Goal: Check status: Check status

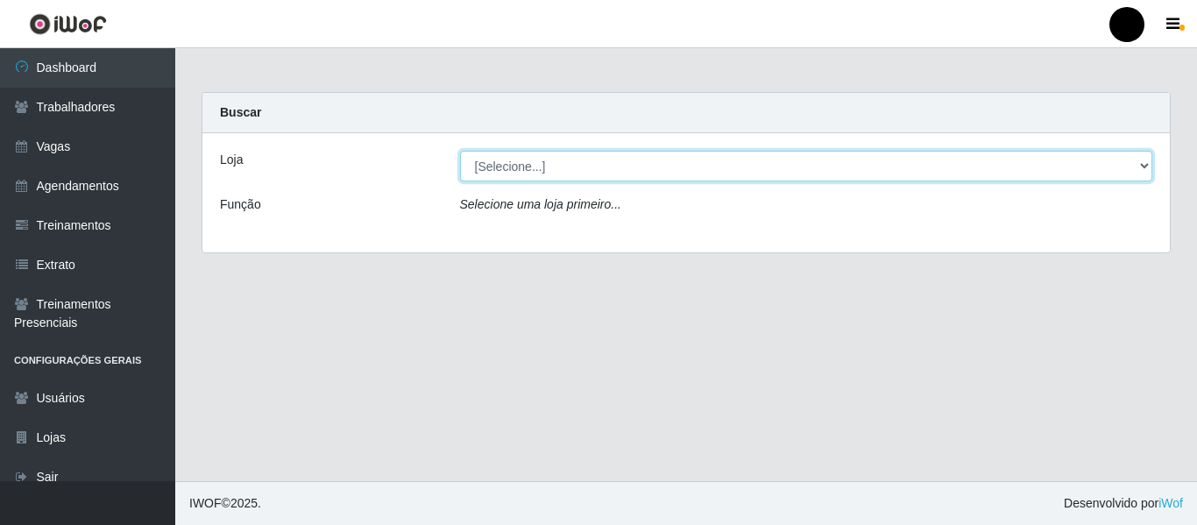
click at [1135, 166] on select "[Selecione...] SuperFácil Atacado - Emaús SuperFácil Atacado - Rodoviária Super…" at bounding box center [806, 166] width 693 height 31
select select "408"
click at [460, 151] on select "[Selecione...] SuperFácil Atacado - Emaús SuperFácil Atacado - Rodoviária Super…" at bounding box center [806, 166] width 693 height 31
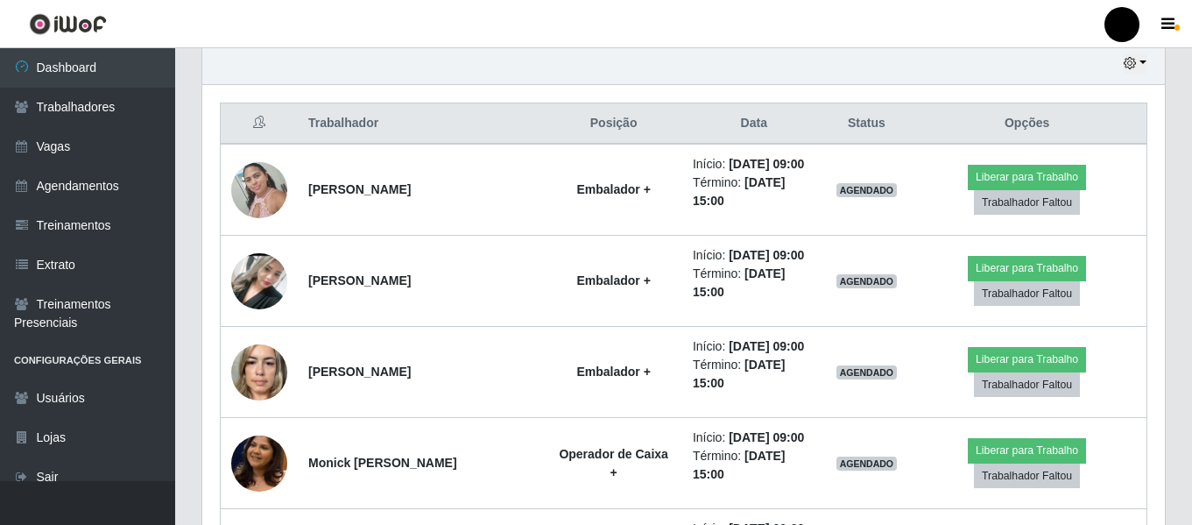
scroll to position [613, 0]
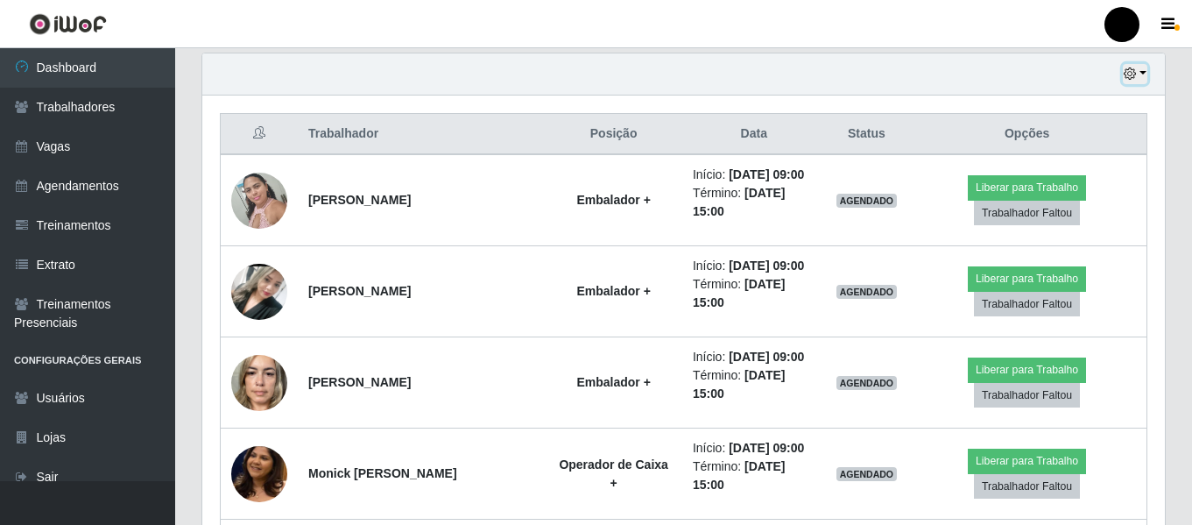
click at [1146, 75] on button "button" at bounding box center [1135, 74] width 25 height 20
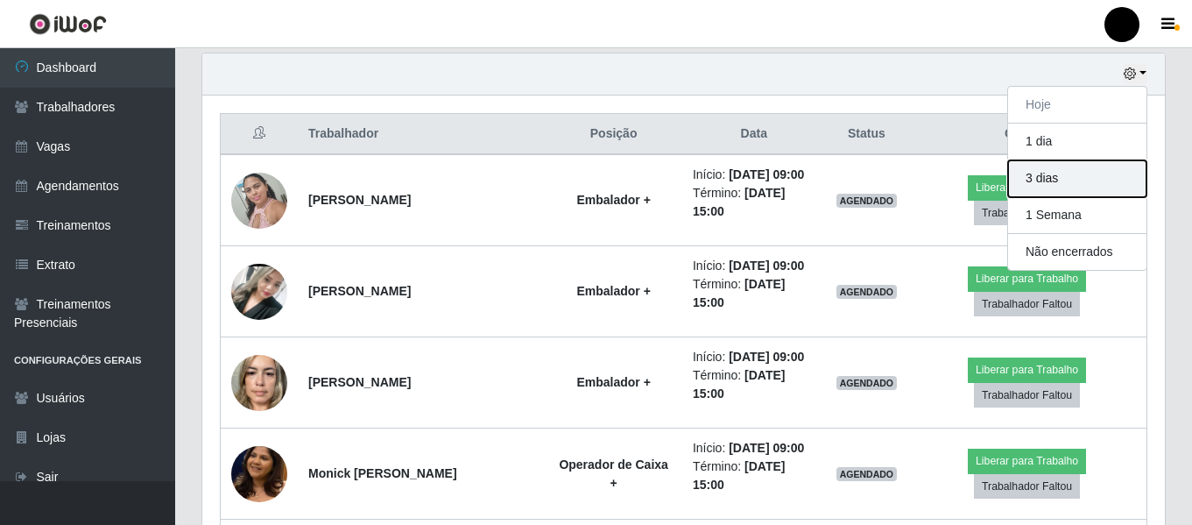
click at [1103, 187] on button "3 dias" at bounding box center [1077, 178] width 138 height 37
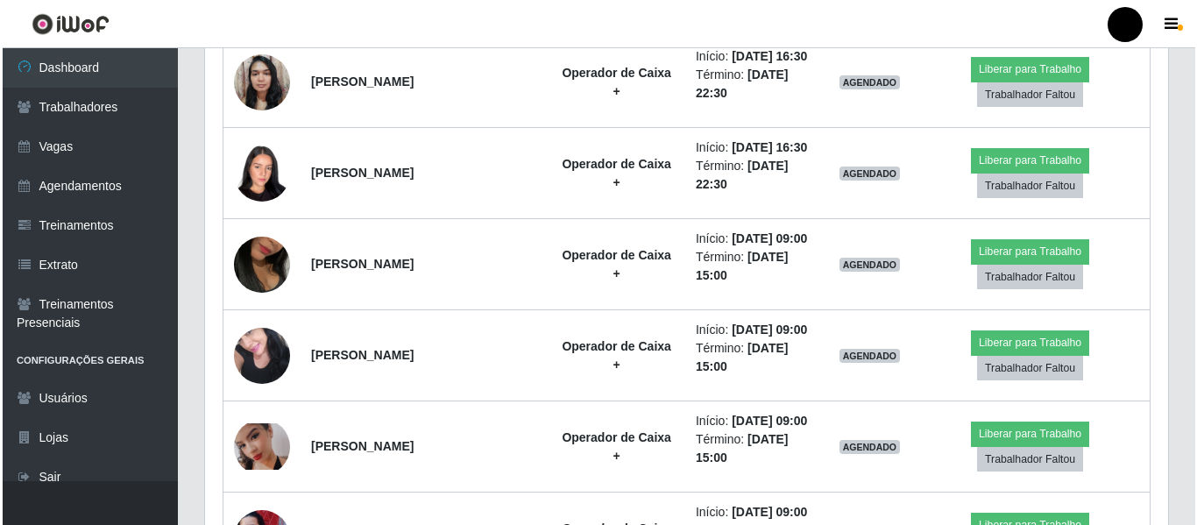
scroll to position [2190, 0]
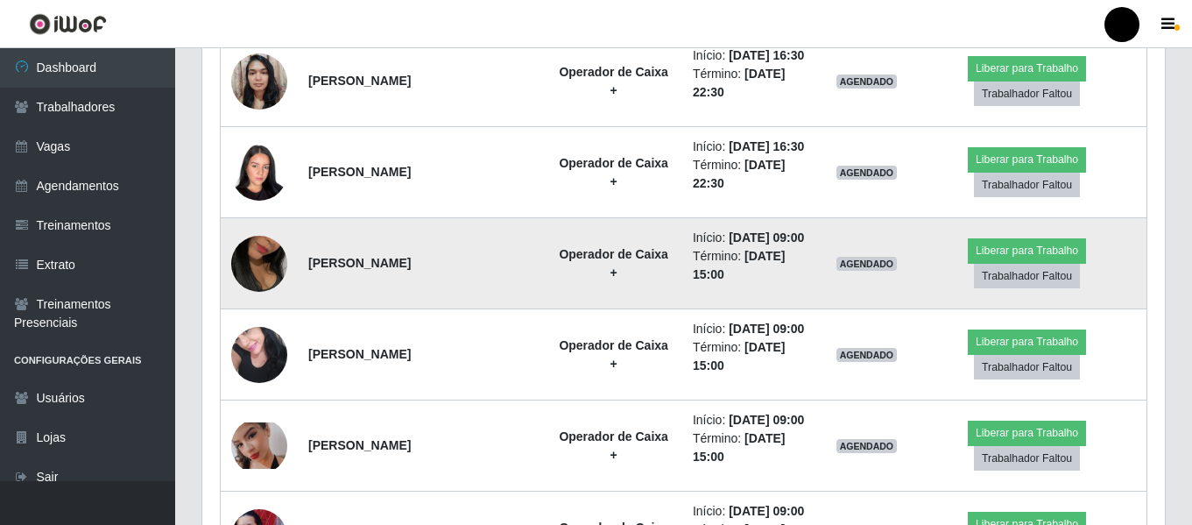
click at [261, 263] on img at bounding box center [259, 264] width 56 height 100
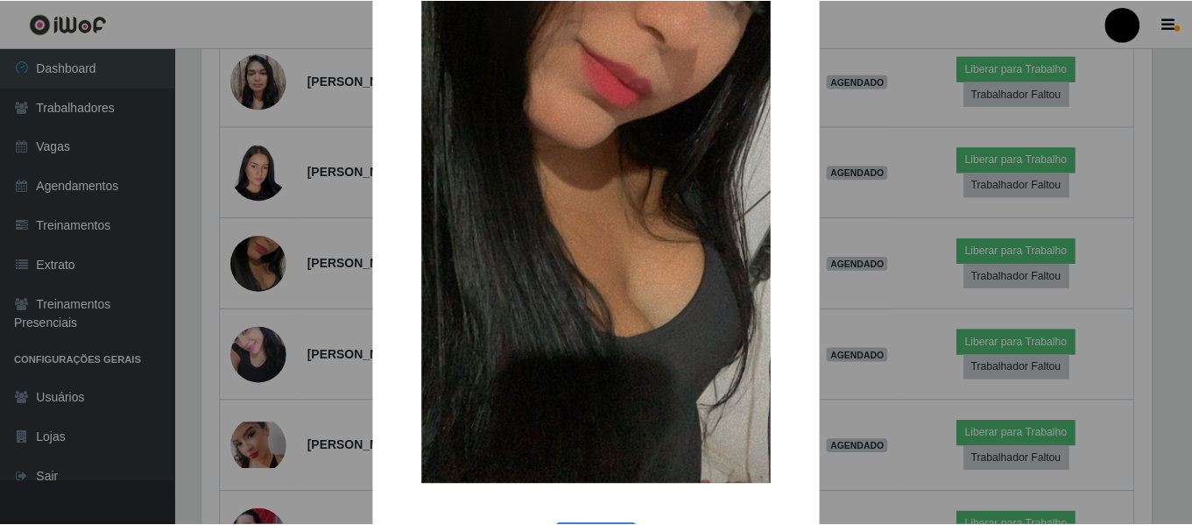
scroll to position [251, 0]
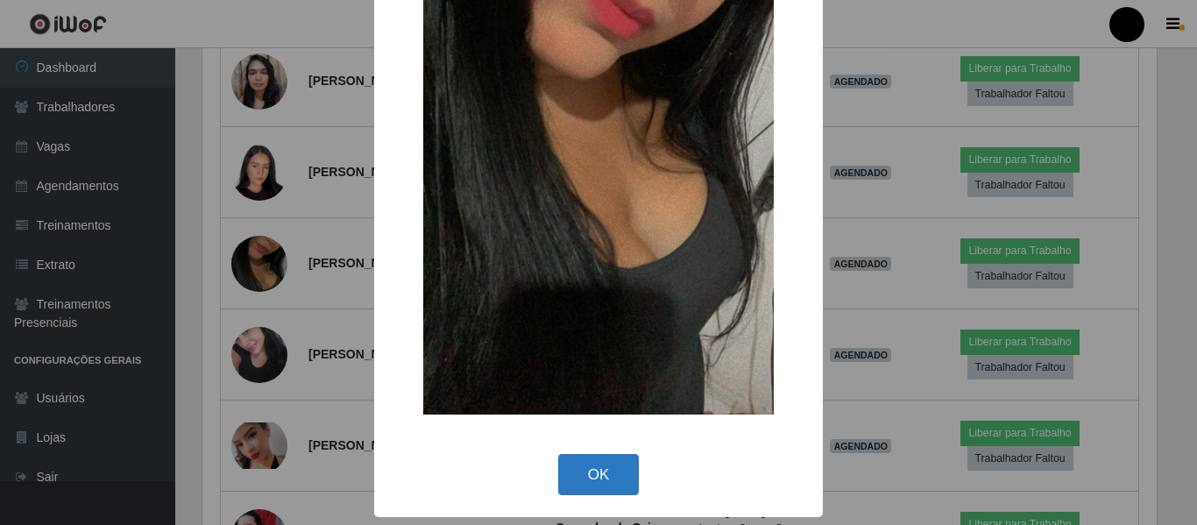
click at [614, 463] on button "OK" at bounding box center [598, 474] width 81 height 41
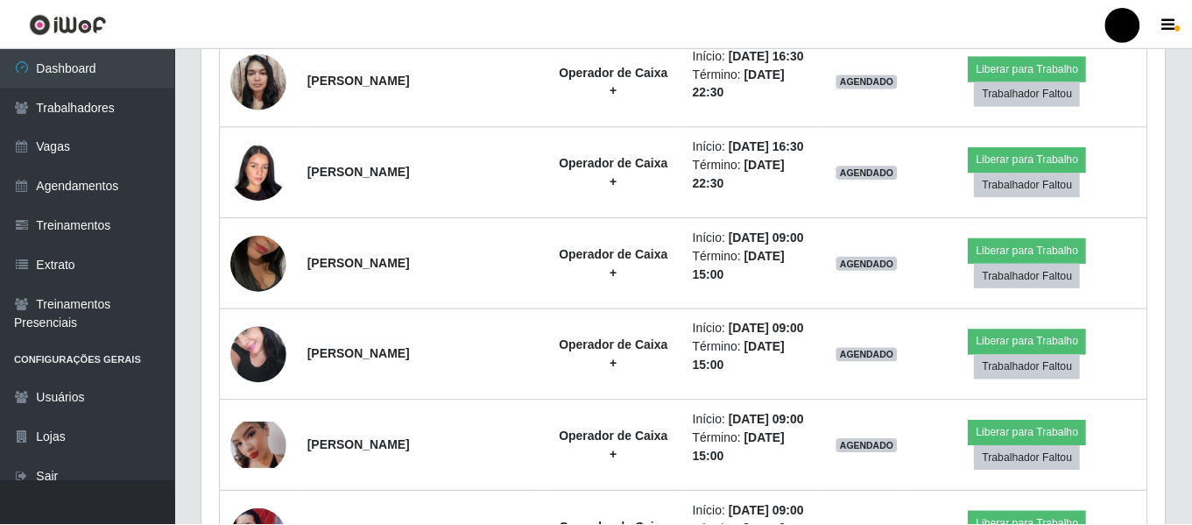
scroll to position [364, 963]
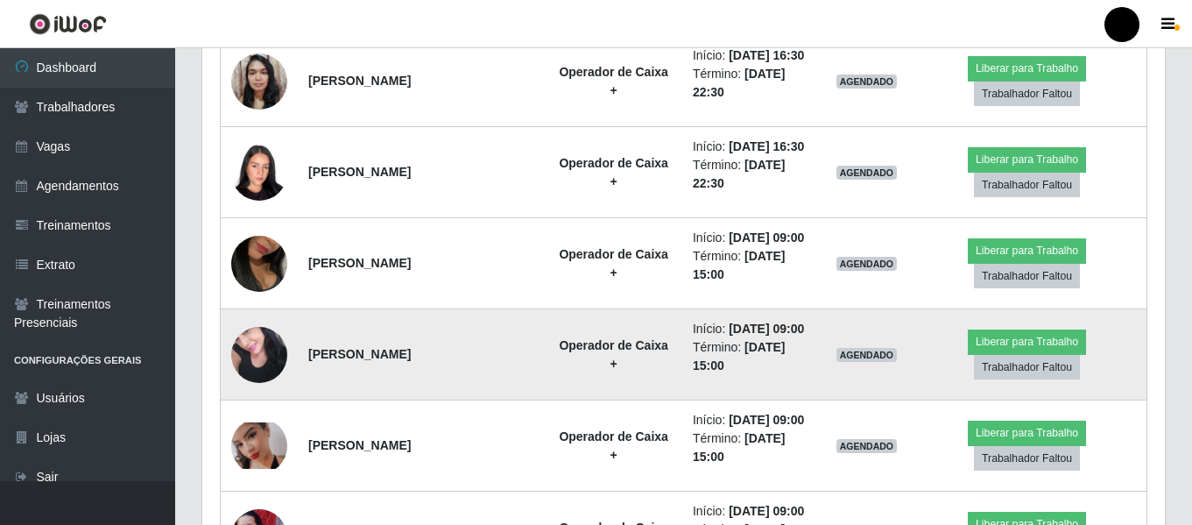
click at [256, 364] on img at bounding box center [259, 354] width 56 height 74
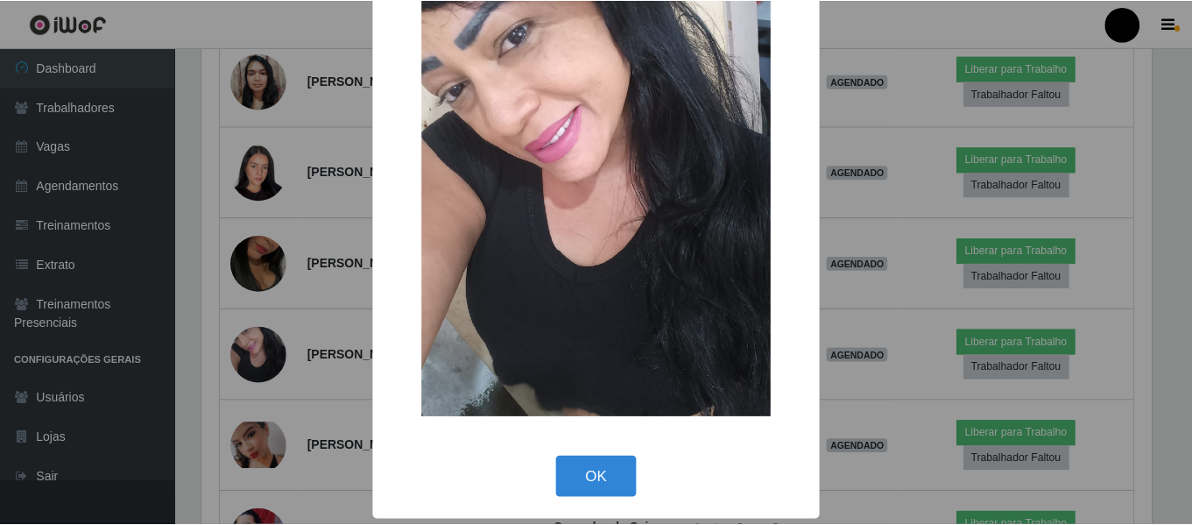
scroll to position [95, 0]
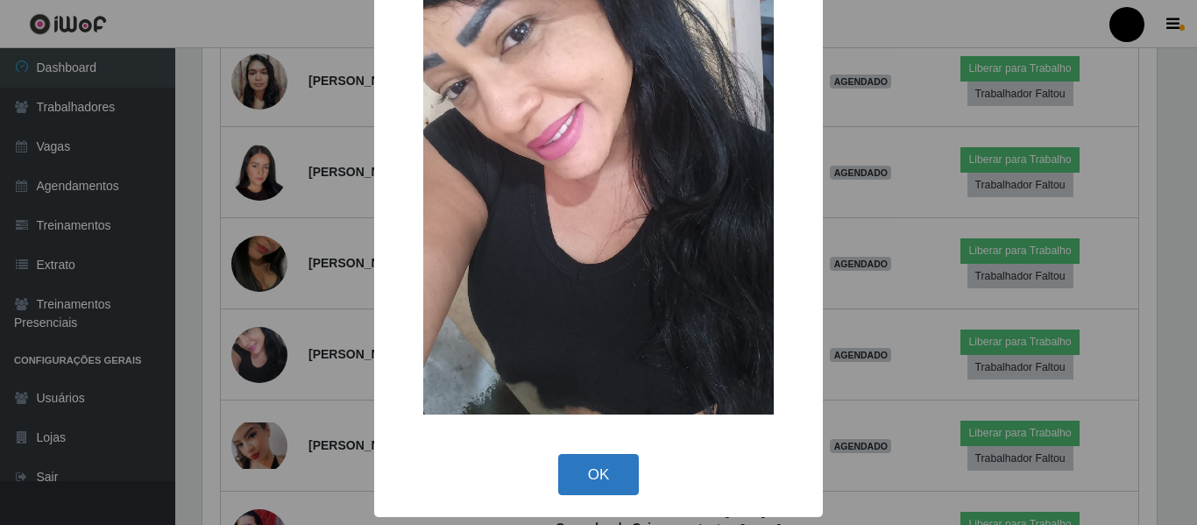
click at [606, 472] on button "OK" at bounding box center [598, 474] width 81 height 41
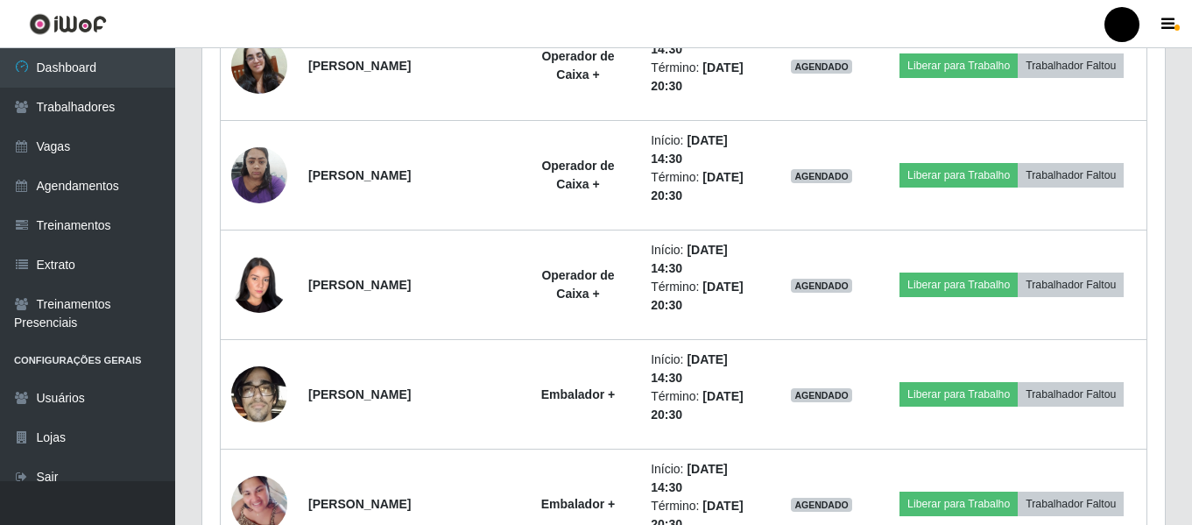
scroll to position [4695, 0]
